Goal: Find specific page/section: Find specific page/section

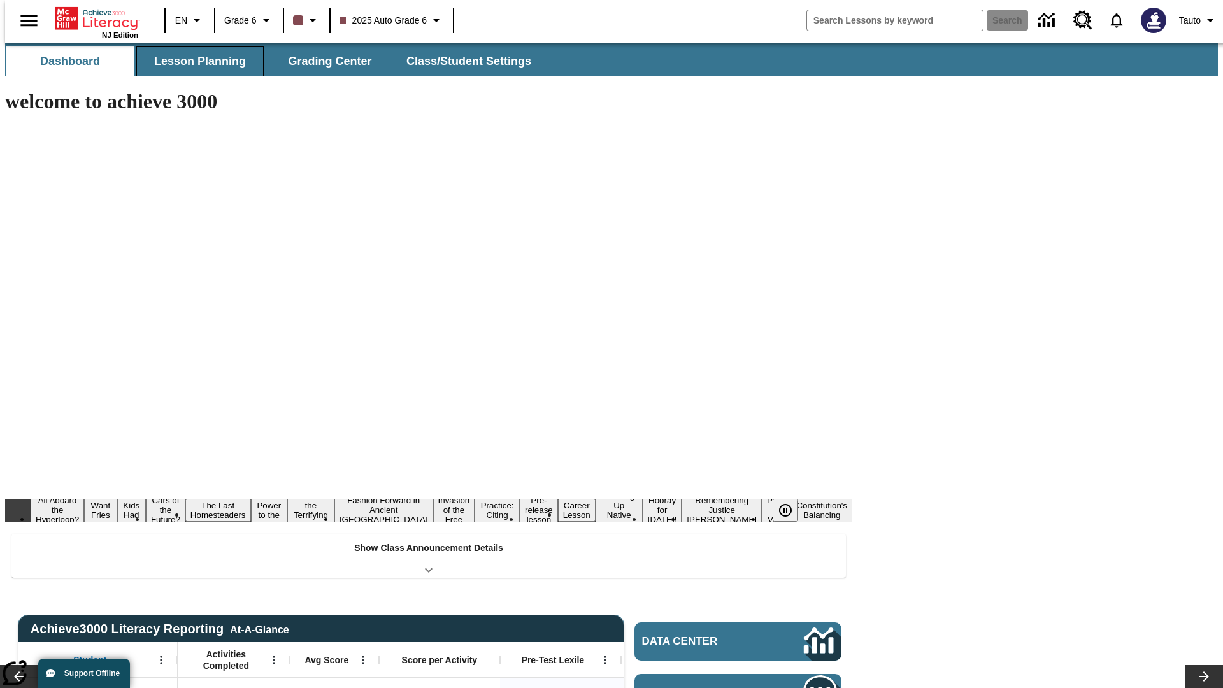
click at [195, 61] on button "Lesson Planning" at bounding box center [199, 61] width 127 height 31
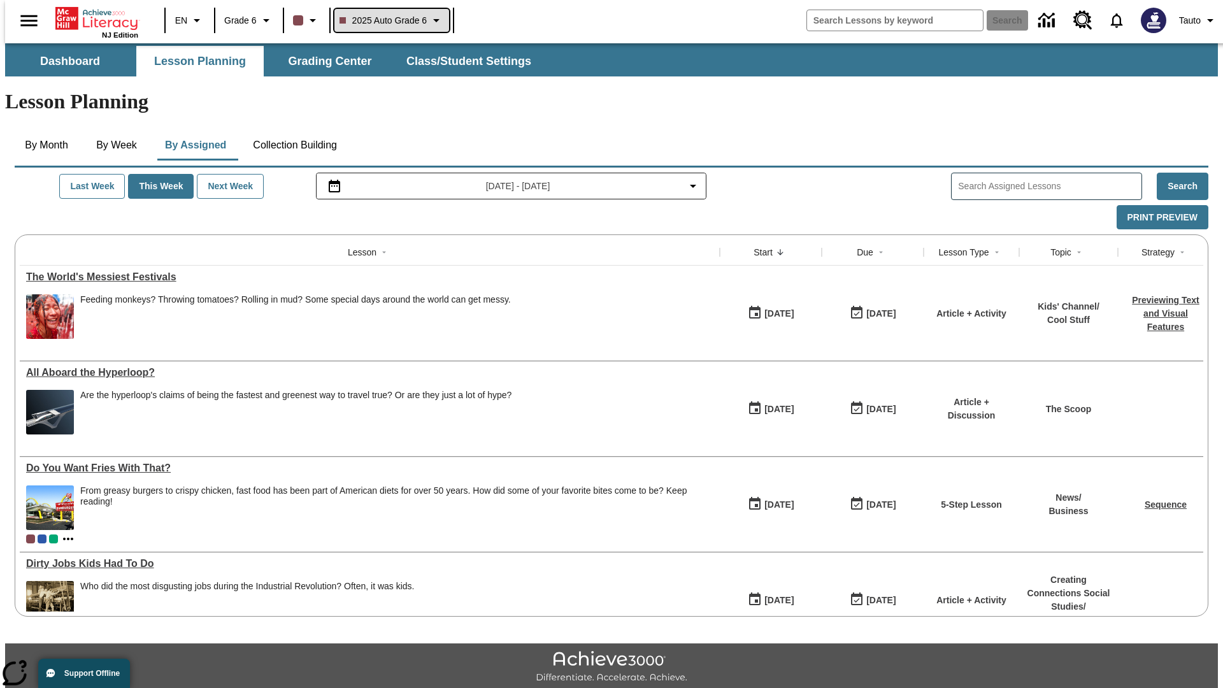
click at [390, 20] on span "2025 Auto Grade 6" at bounding box center [383, 20] width 88 height 13
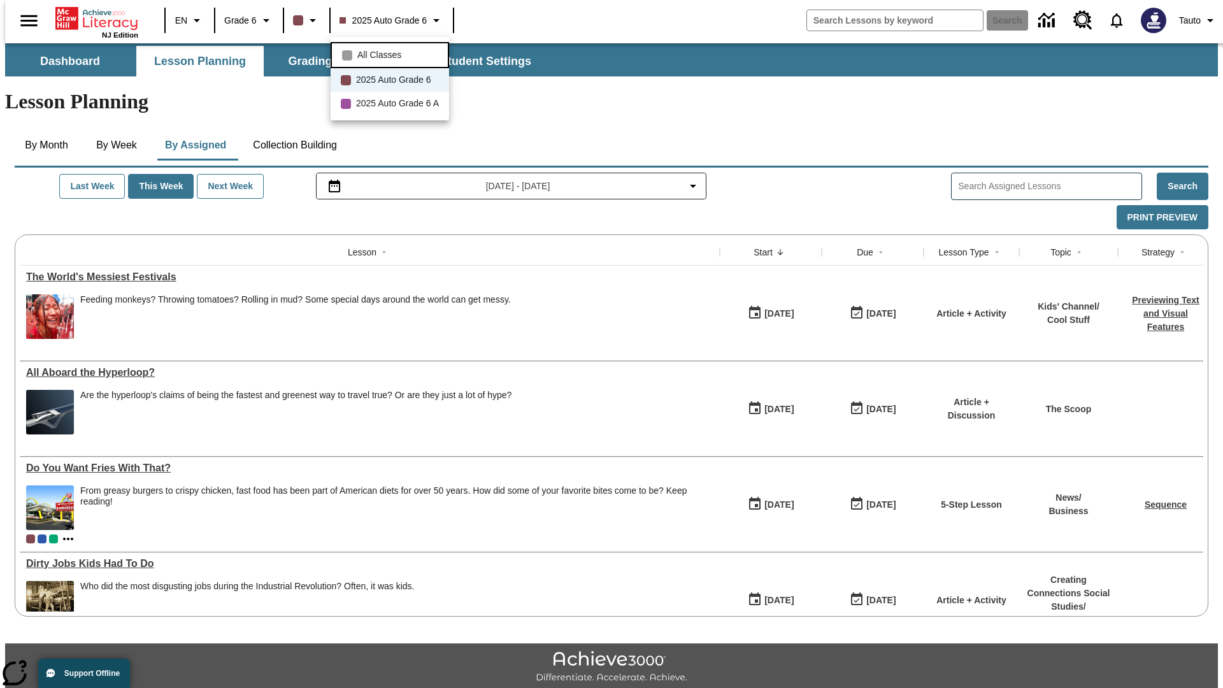
click at [392, 53] on span "All Classes" at bounding box center [379, 54] width 44 height 13
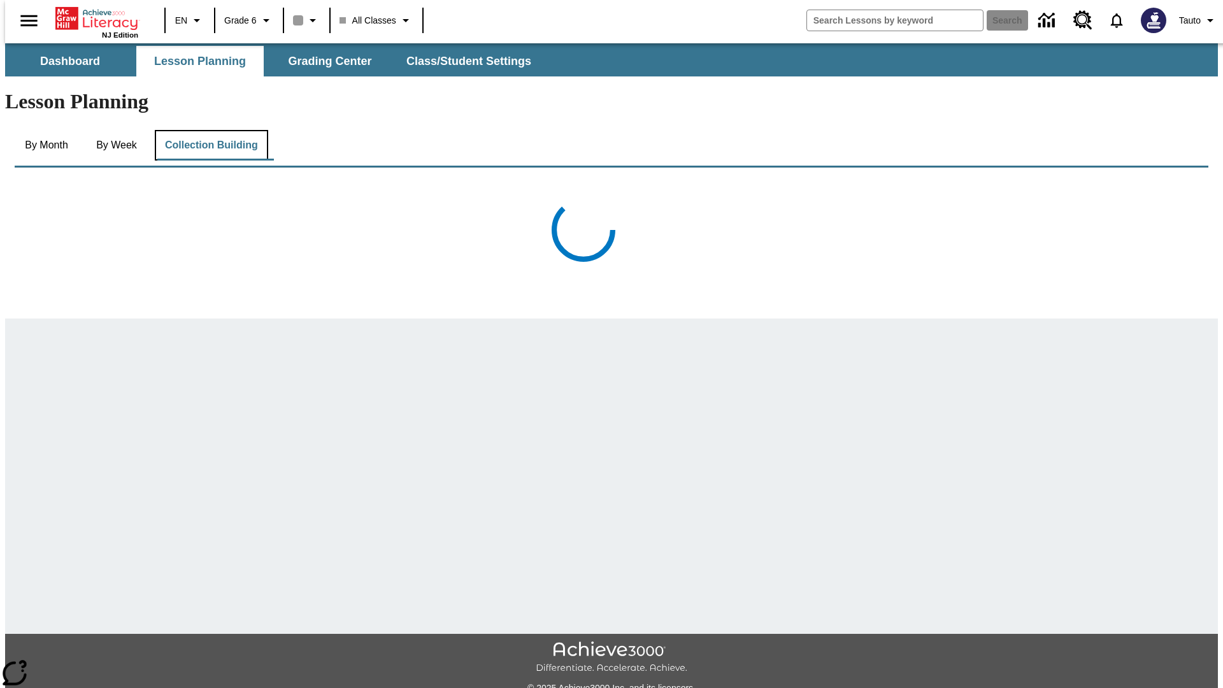
click at [210, 130] on button "Collection Building" at bounding box center [211, 145] width 113 height 31
